Goal: Browse casually

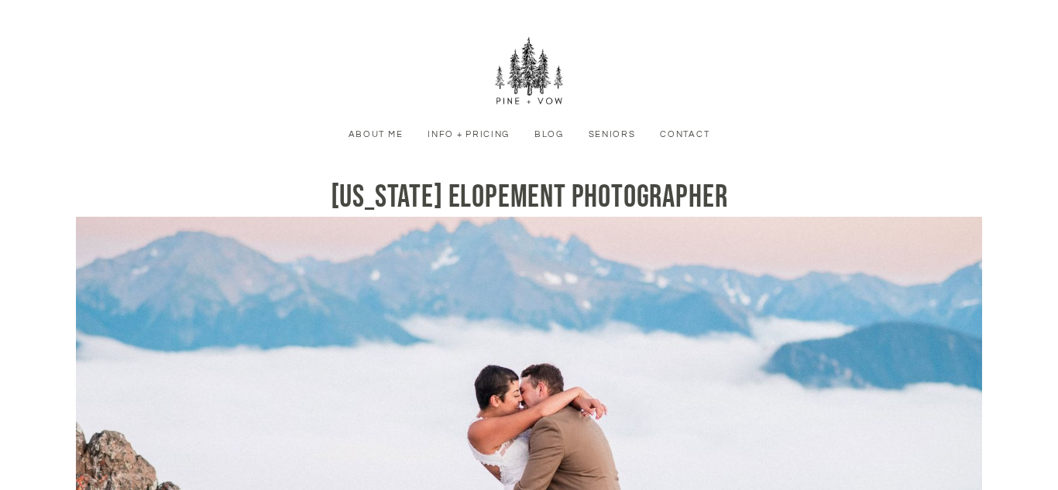
click at [479, 136] on link "Info + Pricing" at bounding box center [468, 135] width 99 height 14
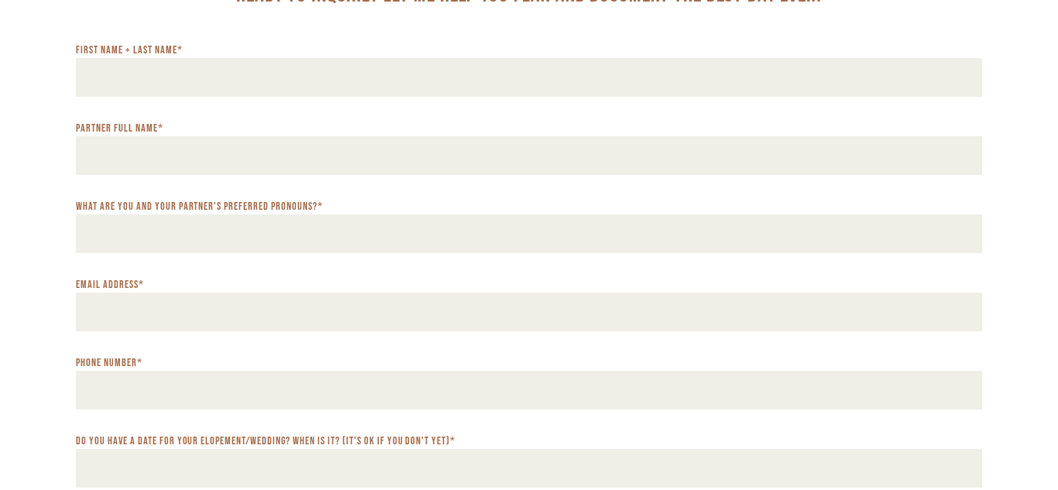
scroll to position [7510, 0]
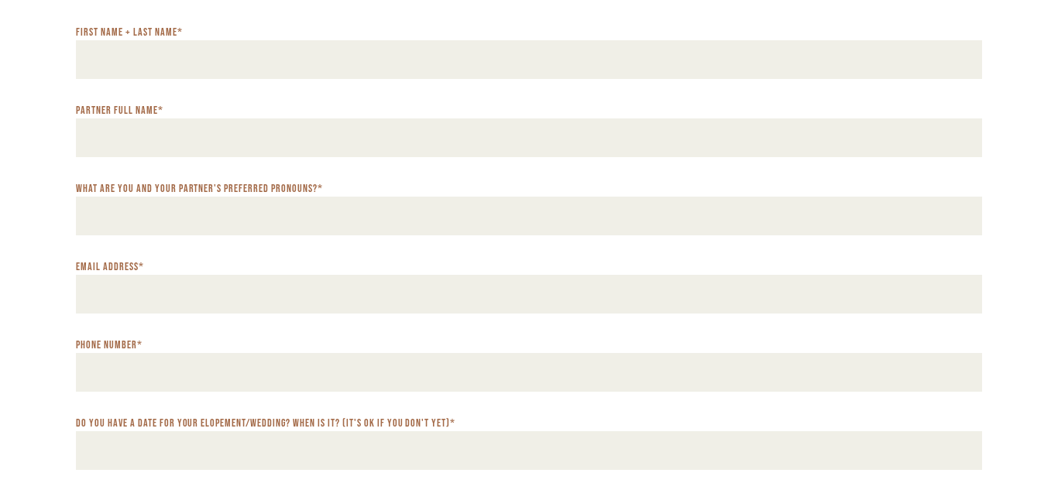
click at [537, 79] on input "First Name + Last Name *" at bounding box center [529, 59] width 906 height 39
type input "**********"
drag, startPoint x: 184, startPoint y: 76, endPoint x: 61, endPoint y: 77, distance: 122.4
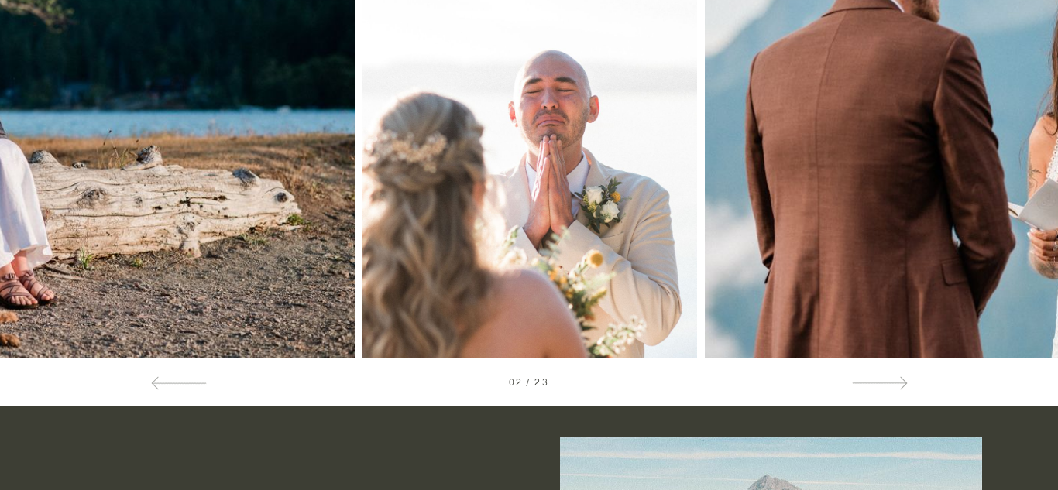
scroll to position [0, 0]
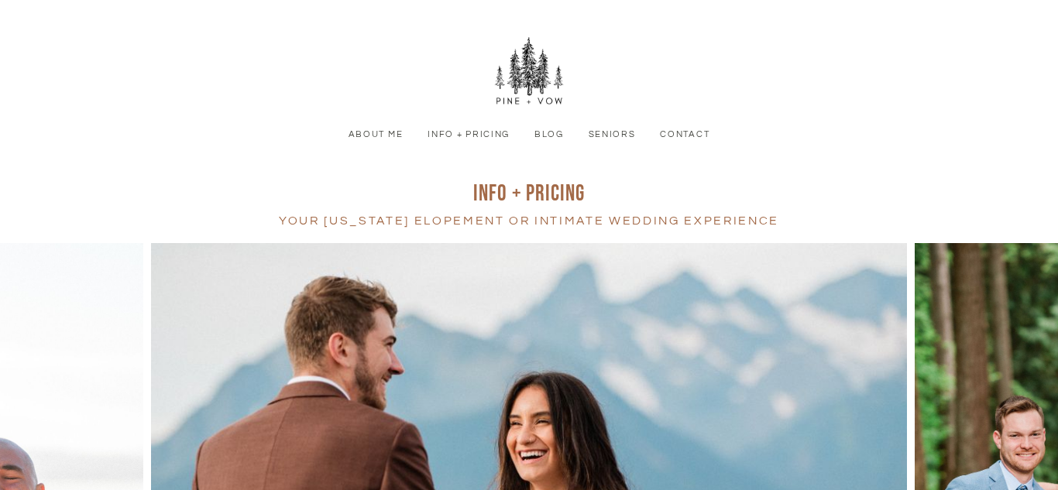
click at [625, 130] on link "Seniors" at bounding box center [612, 135] width 64 height 14
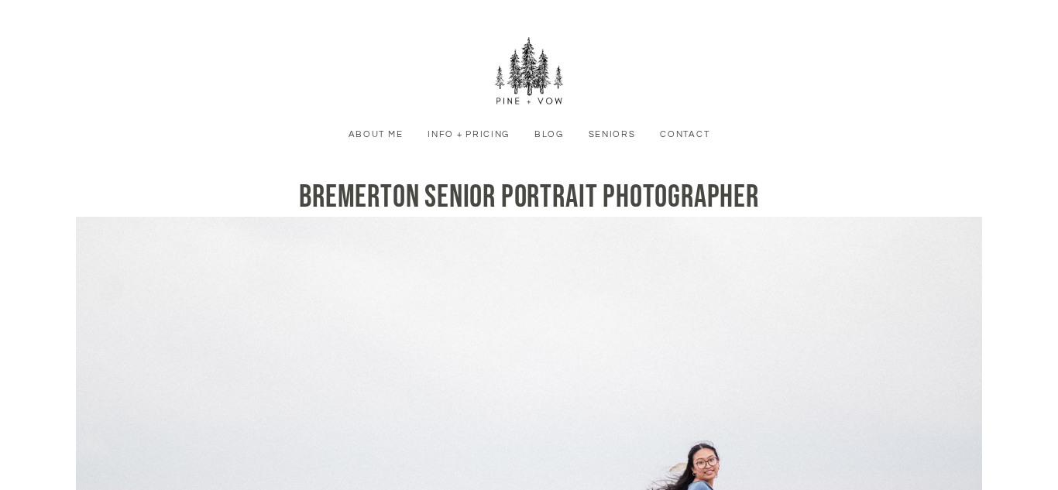
click at [545, 136] on link "Blog" at bounding box center [549, 135] width 46 height 14
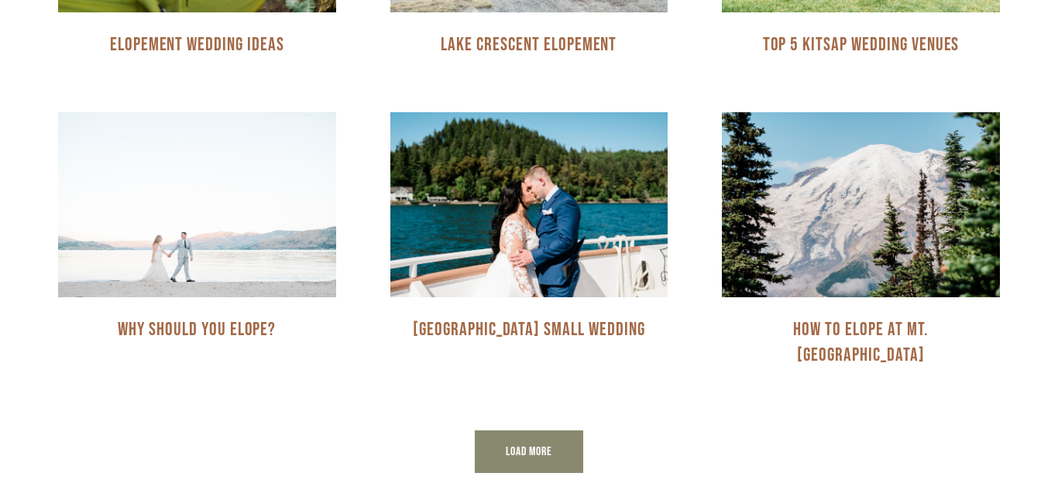
scroll to position [1067, 0]
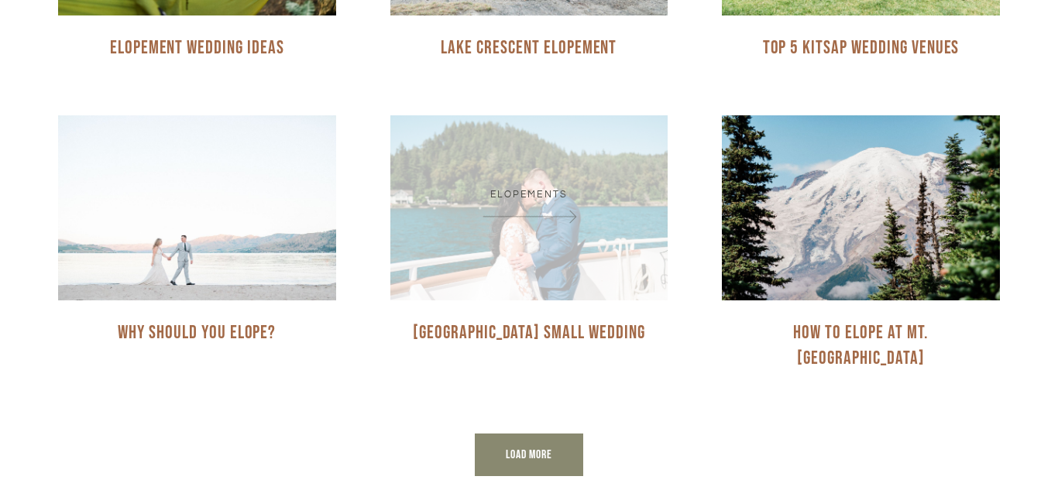
click at [506, 225] on span at bounding box center [530, 216] width 232 height 22
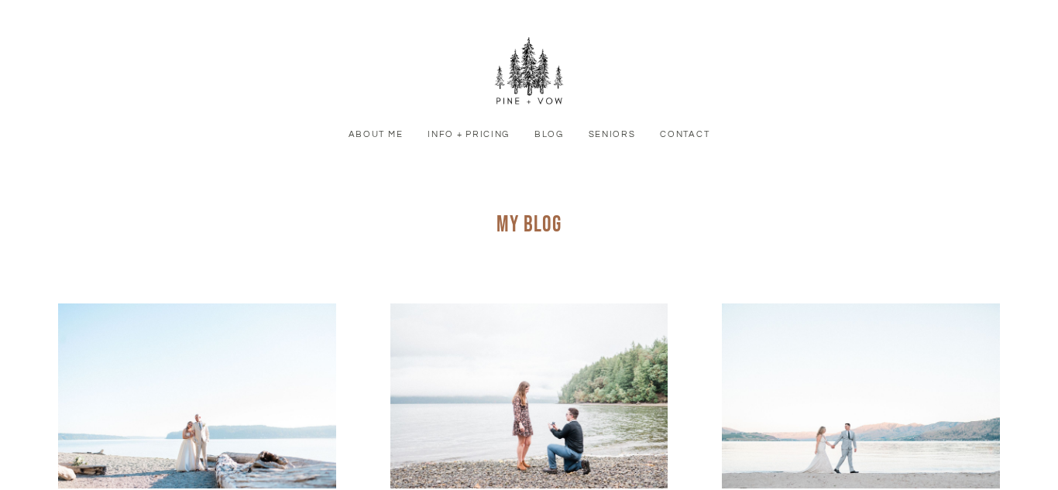
scroll to position [255, 0]
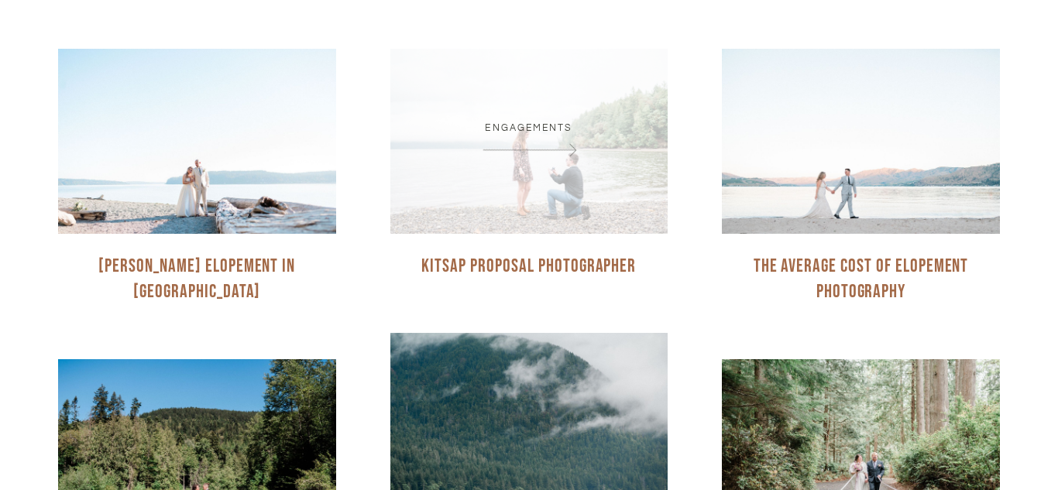
click at [506, 127] on li "Engagements" at bounding box center [529, 128] width 88 height 10
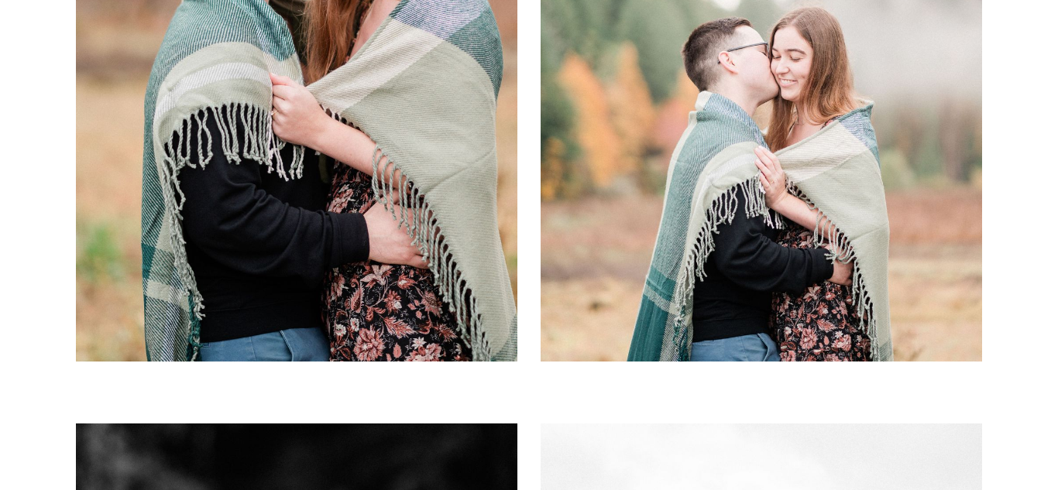
scroll to position [6475, 0]
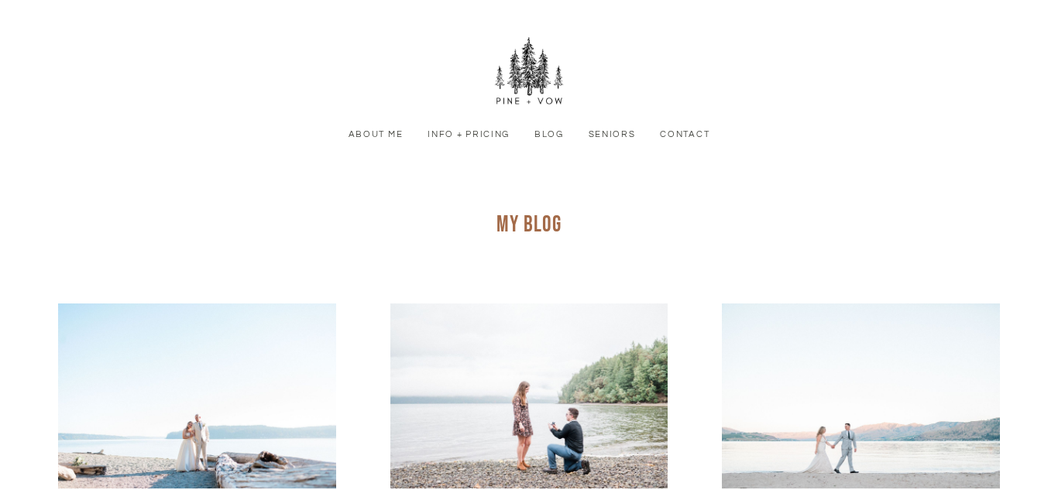
scroll to position [255, 0]
